Goal: Task Accomplishment & Management: Use online tool/utility

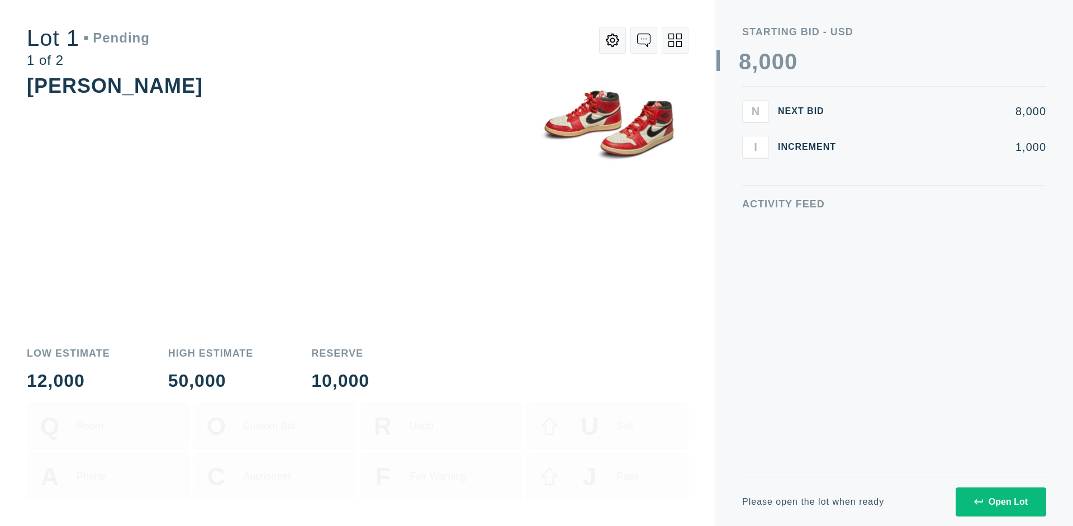
click at [1000, 501] on div "Open Lot" at bounding box center [1001, 502] width 54 height 10
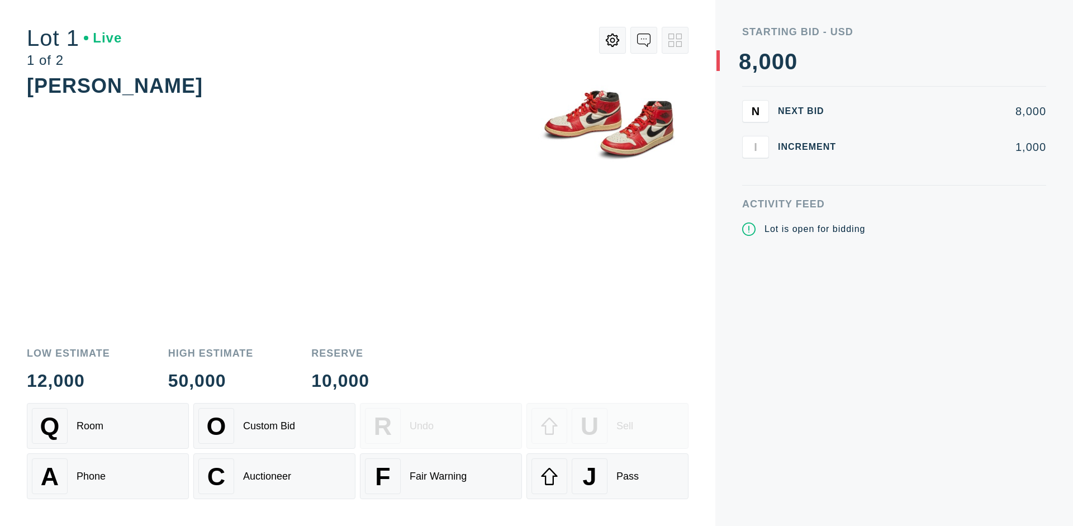
click at [108, 426] on div "Q Room" at bounding box center [108, 426] width 152 height 36
click at [607, 426] on div "U Sell" at bounding box center [607, 426] width 152 height 36
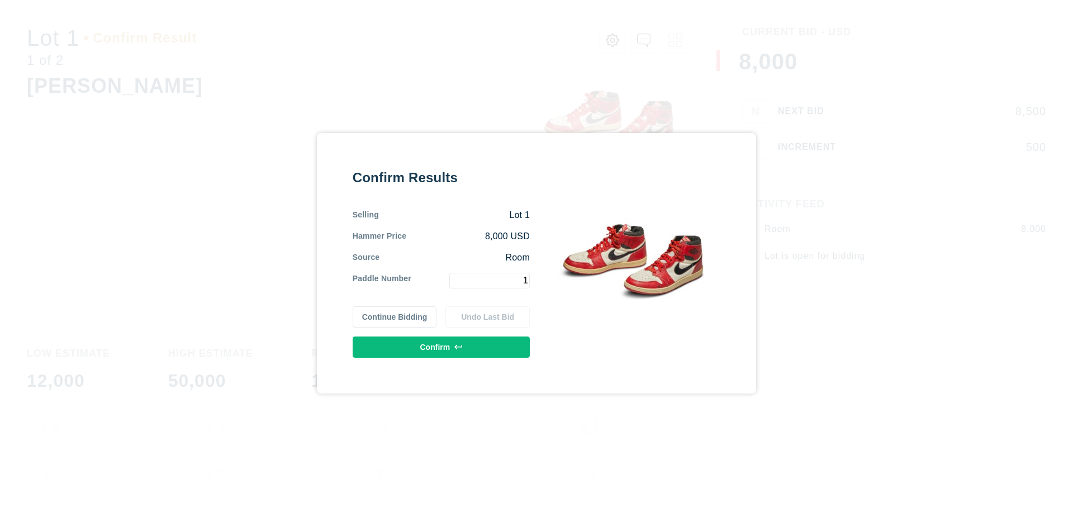
type input "1"
click at [441, 346] on button "Confirm" at bounding box center [441, 346] width 177 height 21
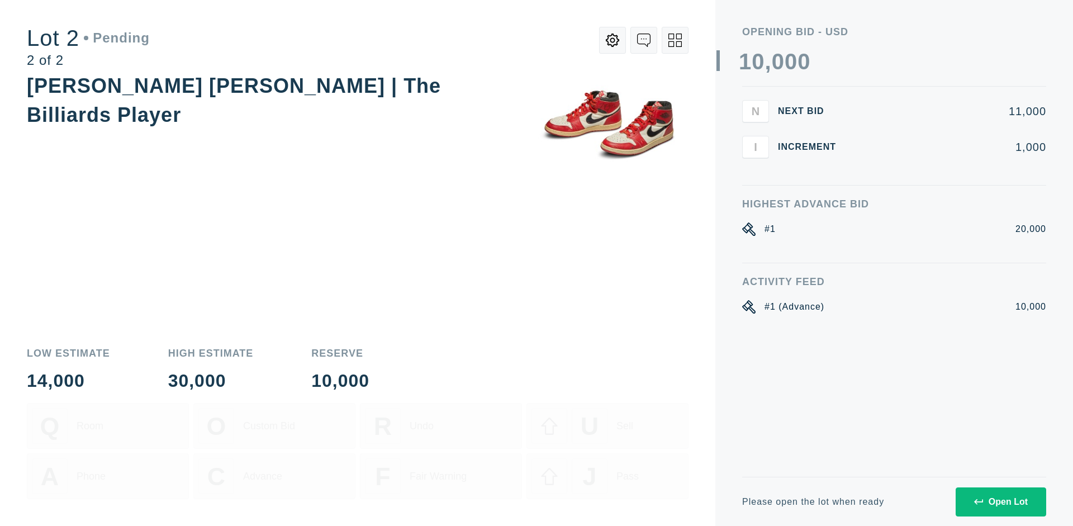
click at [1000, 501] on div "Open Lot" at bounding box center [1001, 502] width 54 height 10
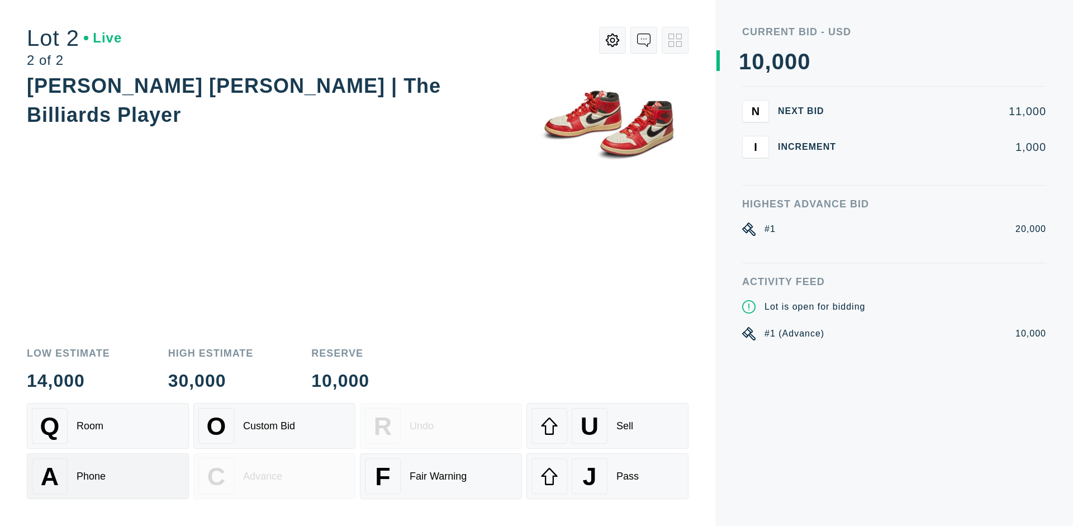
click at [108, 476] on div "A Phone" at bounding box center [108, 476] width 152 height 36
